Goal: Information Seeking & Learning: Learn about a topic

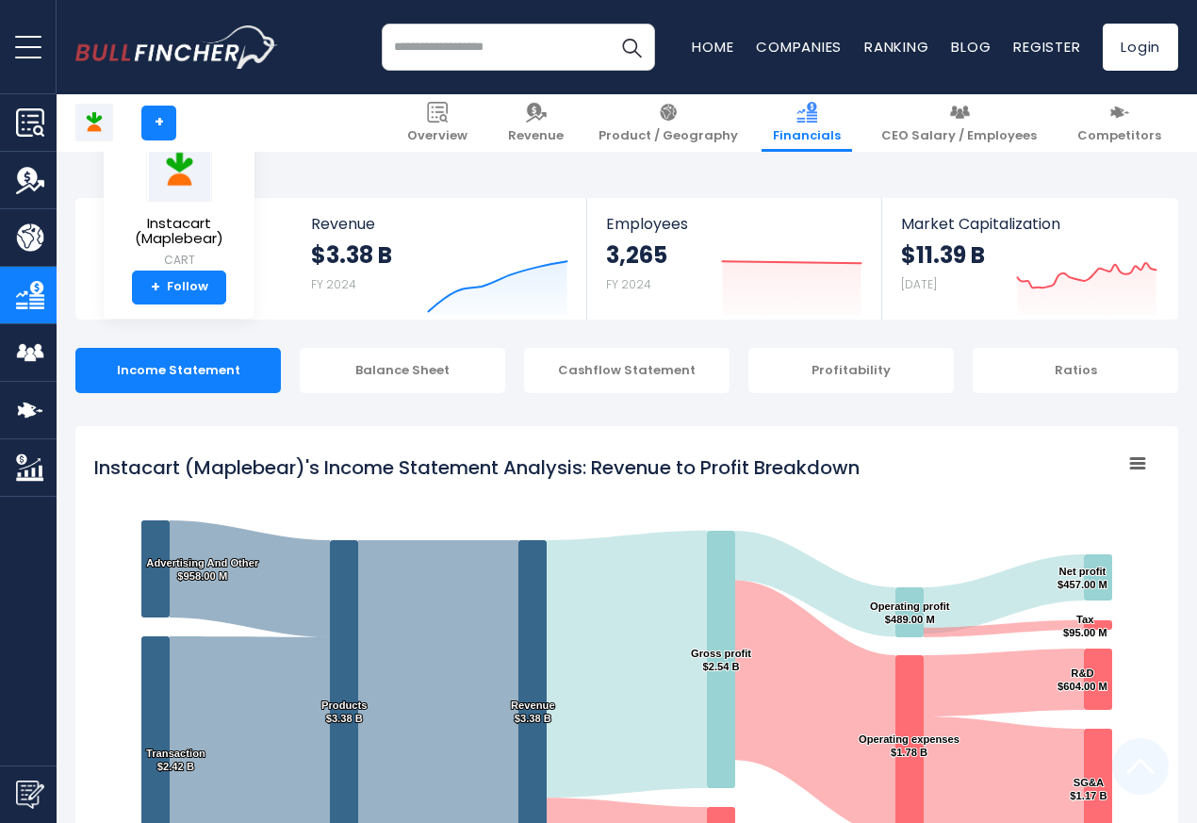
scroll to position [1020, 0]
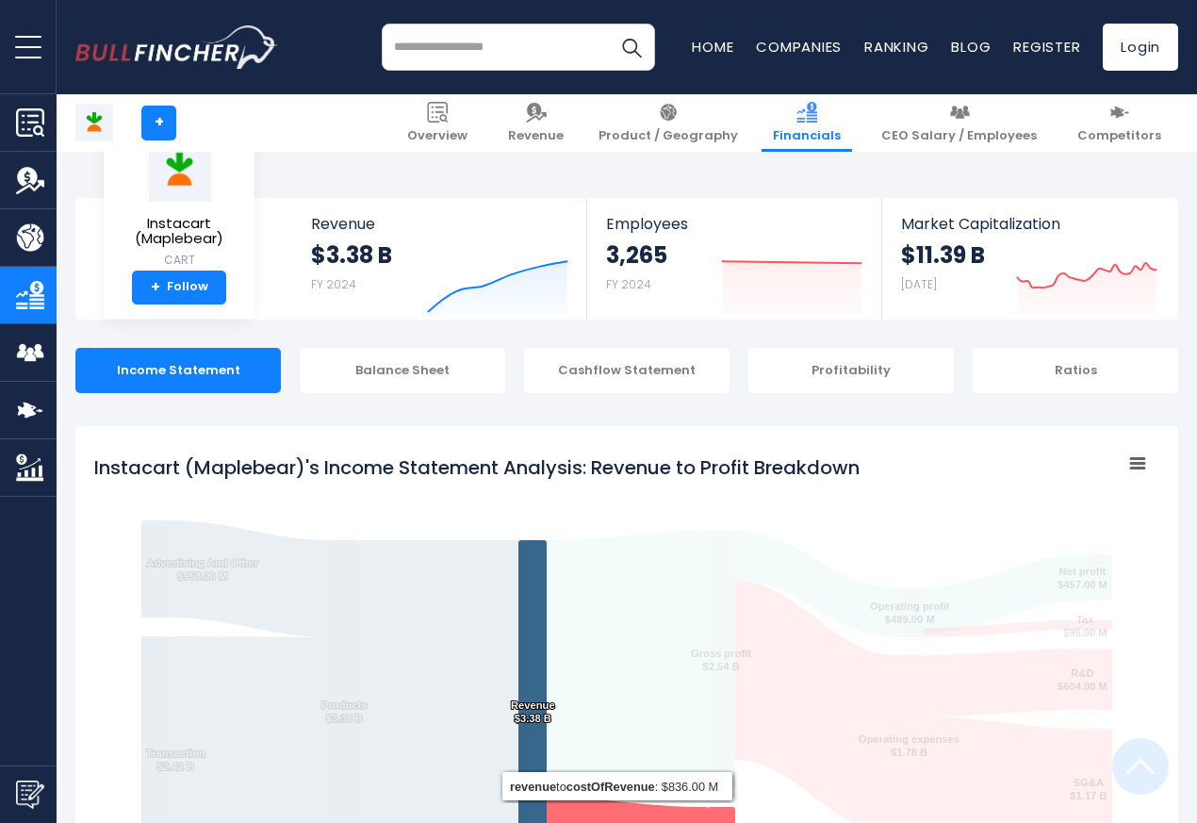
scroll to position [1020, 0]
